Goal: Complete application form: Complete application form

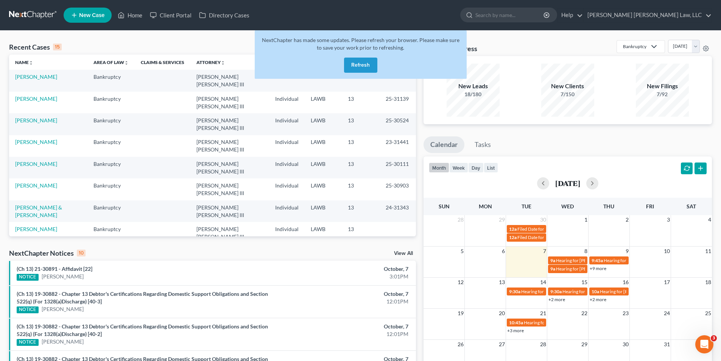
click at [361, 65] on button "Refresh" at bounding box center [360, 65] width 33 height 15
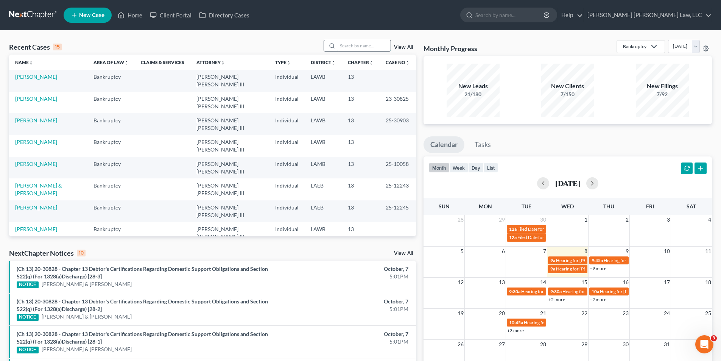
click at [358, 43] on input "search" at bounding box center [364, 45] width 53 height 11
type input "[PERSON_NAME]"
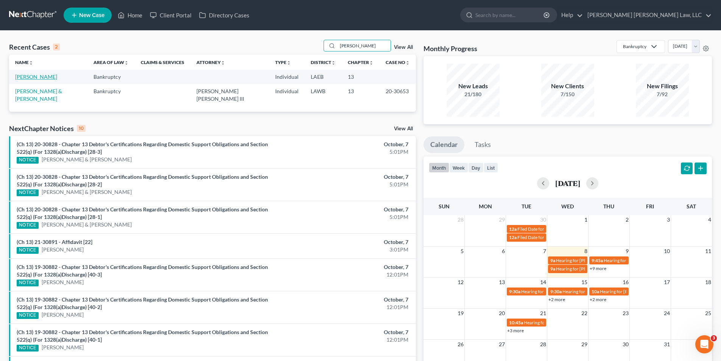
click at [24, 76] on link "[PERSON_NAME]" at bounding box center [36, 76] width 42 height 6
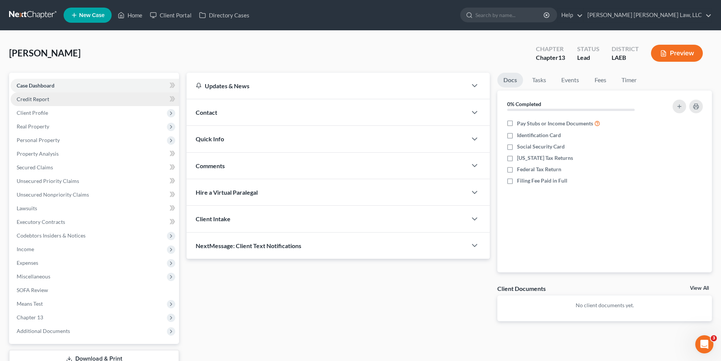
click at [32, 97] on span "Credit Report" at bounding box center [33, 99] width 33 height 6
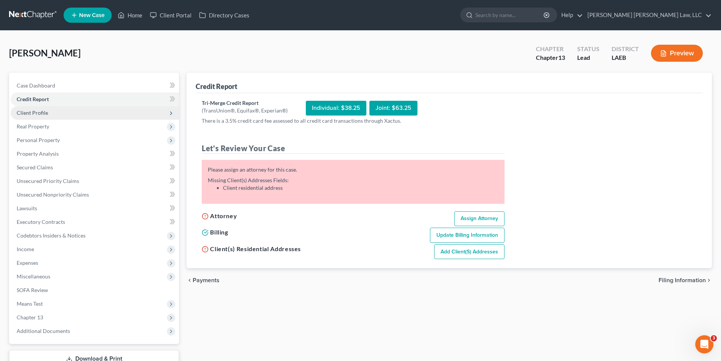
click at [36, 110] on span "Client Profile" at bounding box center [32, 112] width 31 height 6
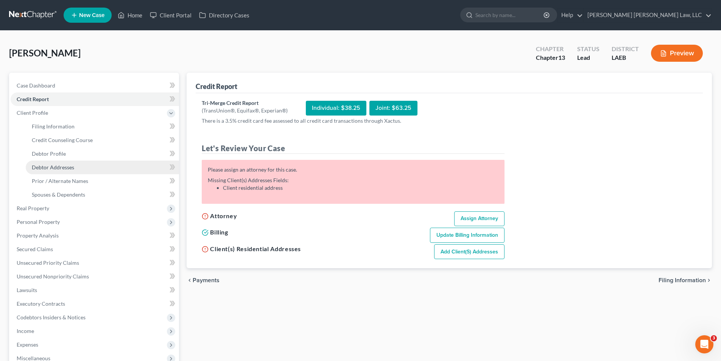
click at [53, 167] on span "Debtor Addresses" at bounding box center [53, 167] width 42 height 6
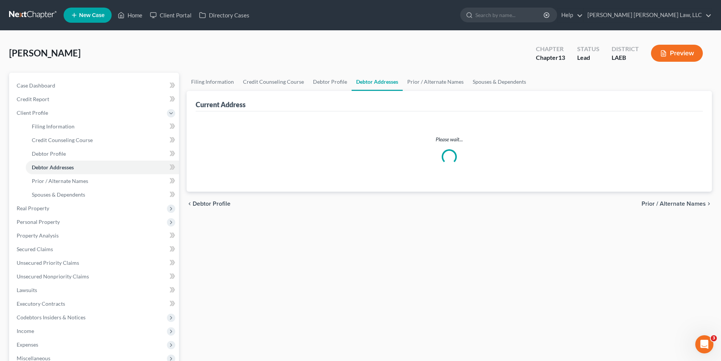
select select "0"
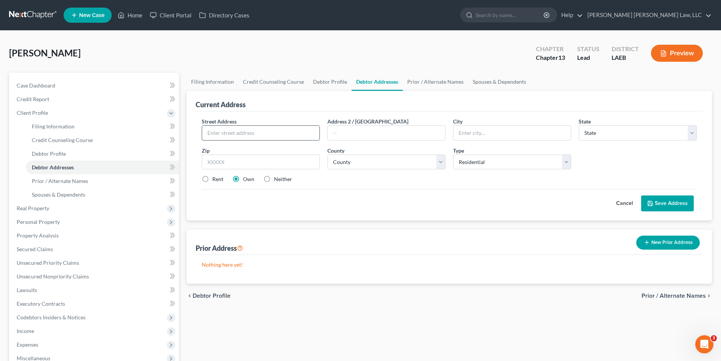
click at [238, 133] on input "text" at bounding box center [260, 133] width 117 height 14
type input "[STREET_ADDRESS][PERSON_NAME]"
type input "70127"
type input "[GEOGRAPHIC_DATA]"
select select "19"
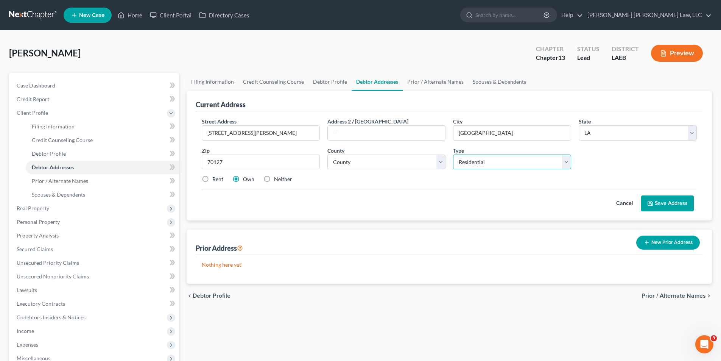
click at [487, 162] on select "Select Residential Mailing Rental Business" at bounding box center [512, 161] width 118 height 15
click at [274, 179] on label "Neither" at bounding box center [283, 179] width 18 height 8
click at [277, 179] on input "Neither" at bounding box center [279, 177] width 5 height 5
radio input "true"
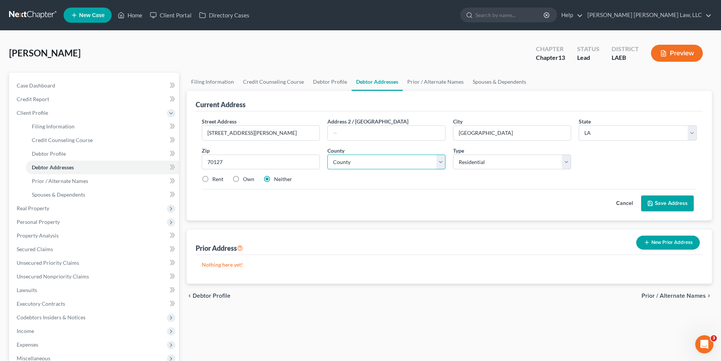
click at [357, 159] on select "County Acadia [PERSON_NAME] [DATE] Assumption Avoyelles [GEOGRAPHIC_DATA] Bienv…" at bounding box center [386, 161] width 118 height 15
select select "35"
click at [327, 154] on select "County Acadia [PERSON_NAME] [DATE] Assumption Avoyelles [GEOGRAPHIC_DATA] Bienv…" at bounding box center [386, 161] width 118 height 15
click at [658, 199] on button "Save Address" at bounding box center [667, 203] width 53 height 16
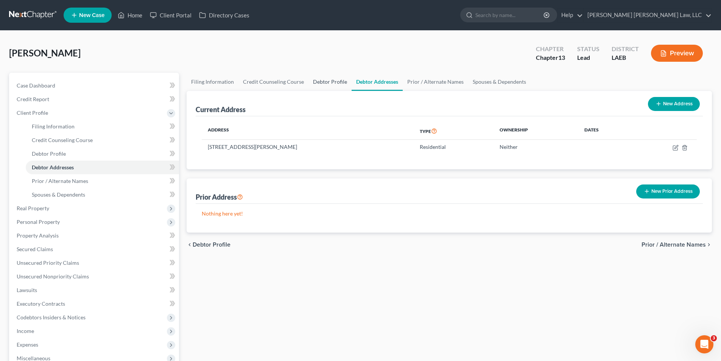
click at [329, 81] on link "Debtor Profile" at bounding box center [329, 82] width 43 height 18
select select "0"
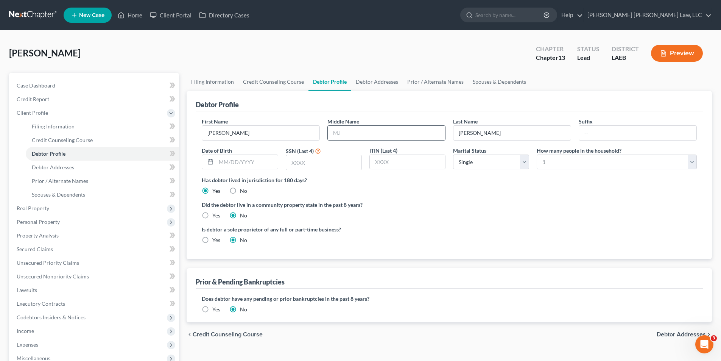
click at [354, 132] on input "text" at bounding box center [386, 133] width 117 height 14
type input "d"
type input "[PERSON_NAME]"
click at [321, 169] on input "text" at bounding box center [323, 162] width 75 height 14
type input "6093"
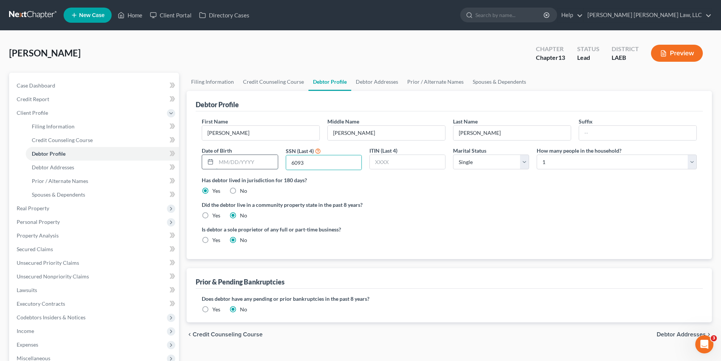
click at [232, 162] on input "text" at bounding box center [246, 162] width 61 height 14
type input "[DATE]"
click at [212, 214] on label "Yes" at bounding box center [216, 216] width 8 height 8
click at [215, 214] on input "Yes" at bounding box center [217, 214] width 5 height 5
radio input "true"
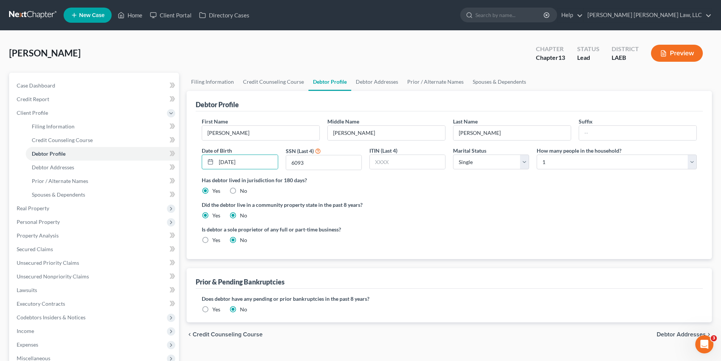
radio input "false"
click at [39, 97] on span "Credit Report" at bounding box center [33, 99] width 33 height 6
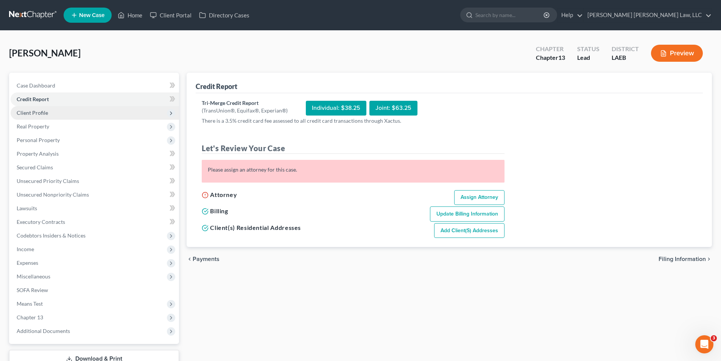
click at [35, 111] on span "Client Profile" at bounding box center [32, 112] width 31 height 6
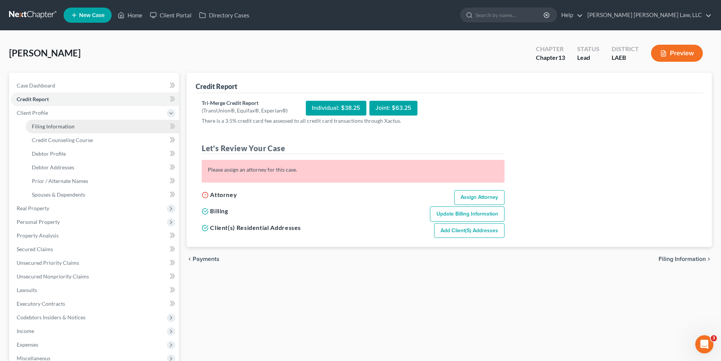
click at [50, 128] on span "Filing Information" at bounding box center [53, 126] width 43 height 6
select select "1"
select select "0"
select select "3"
select select "19"
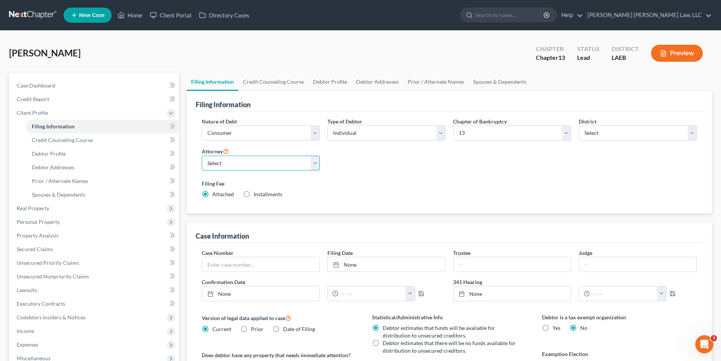
click at [218, 164] on select "Select [PERSON_NAME] [PERSON_NAME] III - LAWB [PERSON_NAME] [PERSON_NAME] III -…" at bounding box center [261, 163] width 118 height 15
select select "2"
click at [202, 156] on select "Select [PERSON_NAME] [PERSON_NAME] III - LAWB [PERSON_NAME] [PERSON_NAME] III -…" at bounding box center [261, 163] width 118 height 15
click at [49, 140] on span "Credit Counseling Course" at bounding box center [62, 140] width 61 height 6
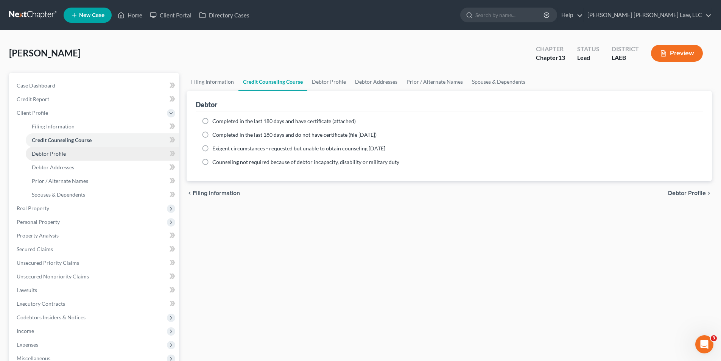
click at [57, 152] on span "Debtor Profile" at bounding box center [49, 153] width 34 height 6
select select "0"
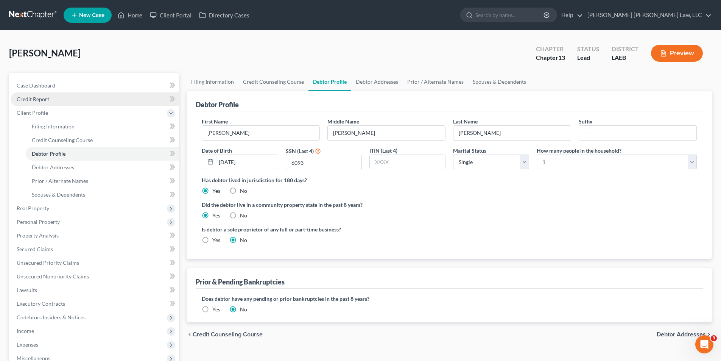
click at [31, 103] on link "Credit Report" at bounding box center [95, 99] width 168 height 14
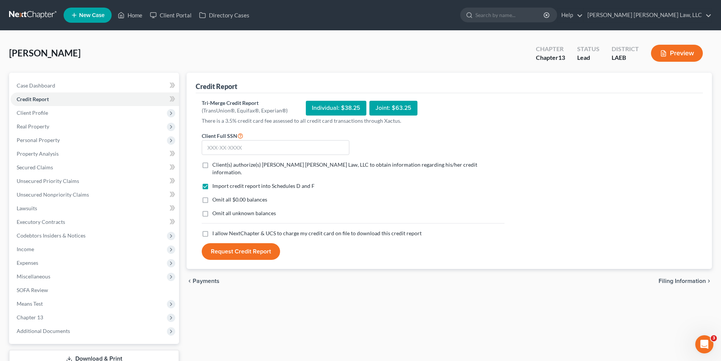
click at [212, 166] on label "Client(s) authorize(s) [PERSON_NAME] [PERSON_NAME] Law, LLC to obtain informati…" at bounding box center [358, 168] width 292 height 15
click at [215, 166] on input "Client(s) authorize(s) [PERSON_NAME] [PERSON_NAME] Law, LLC to obtain informati…" at bounding box center [217, 163] width 5 height 5
checkbox input "true"
click at [212, 196] on label "Omit all $0.00 balances" at bounding box center [239, 200] width 55 height 8
click at [215, 196] on input "Omit all $0.00 balances" at bounding box center [217, 198] width 5 height 5
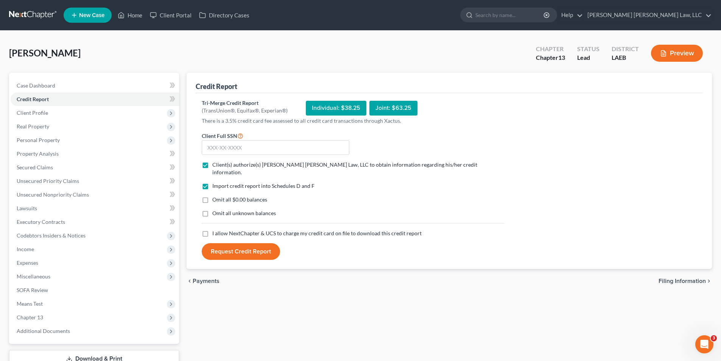
checkbox input "true"
click at [212, 209] on label "Omit all unknown balances" at bounding box center [244, 213] width 64 height 8
click at [215, 209] on input "Omit all unknown balances" at bounding box center [217, 211] width 5 height 5
checkbox input "true"
click at [212, 229] on label "I allow NextChapter & UCS to charge my credit card on file to download this cre…" at bounding box center [316, 233] width 209 height 8
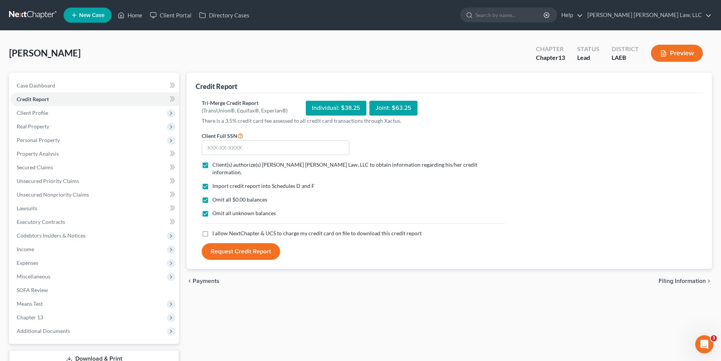
click at [215, 229] on input "I allow NextChapter & UCS to charge my credit card on file to download this cre…" at bounding box center [217, 231] width 5 height 5
checkbox input "true"
click at [227, 147] on input "text" at bounding box center [276, 147] width 148 height 15
type input "0"
type input "436-37-6093"
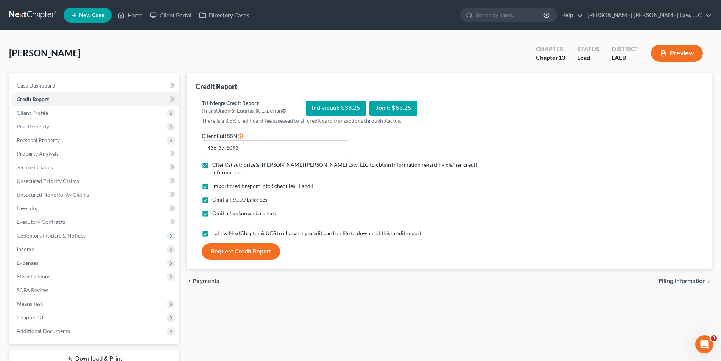
click at [246, 243] on button "Request Credit Report" at bounding box center [241, 251] width 78 height 17
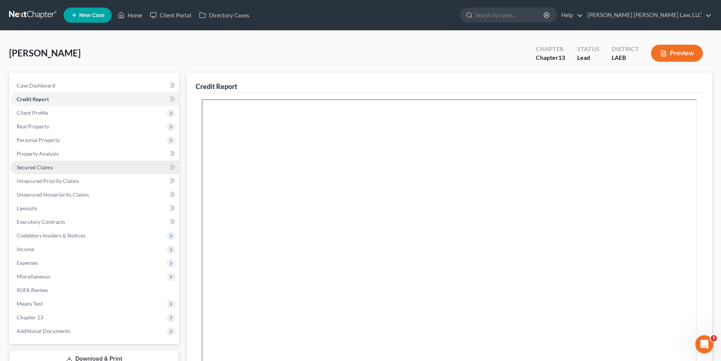
click at [28, 173] on link "Secured Claims" at bounding box center [95, 167] width 168 height 14
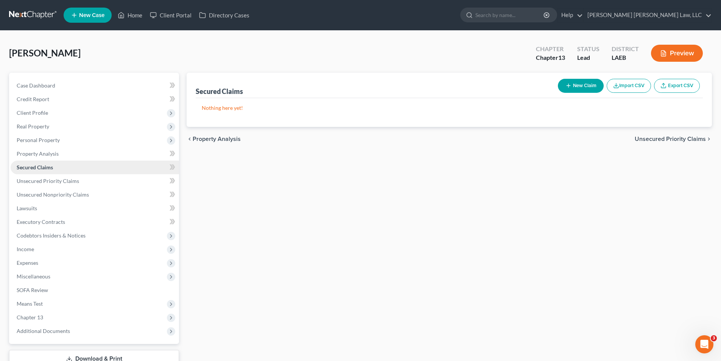
click at [45, 167] on span "Secured Claims" at bounding box center [35, 167] width 36 height 6
click at [28, 195] on span "Unsecured Nonpriority Claims" at bounding box center [53, 194] width 72 height 6
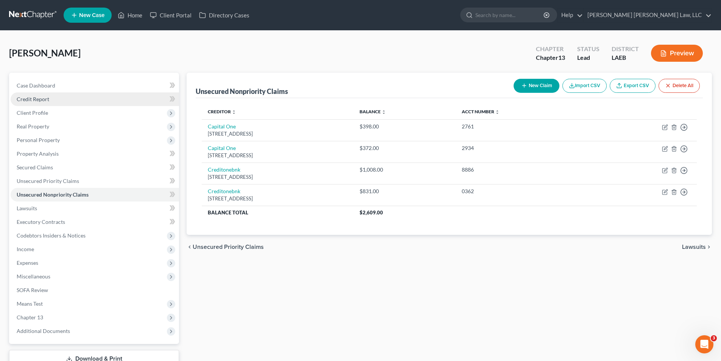
click at [30, 98] on span "Credit Report" at bounding box center [33, 99] width 33 height 6
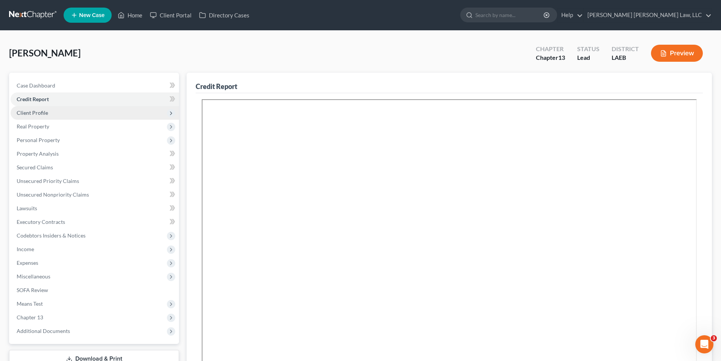
click at [39, 114] on span "Client Profile" at bounding box center [32, 112] width 31 height 6
